Goal: Task Accomplishment & Management: Use online tool/utility

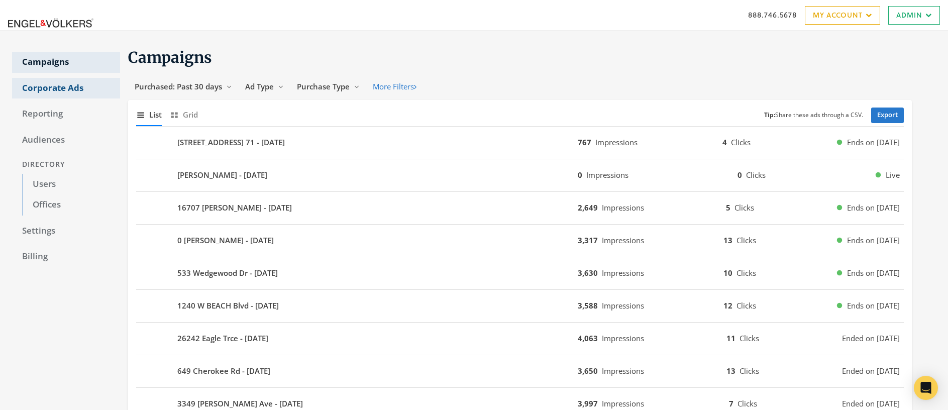
click at [47, 87] on link "Corporate Ads" at bounding box center [66, 88] width 108 height 21
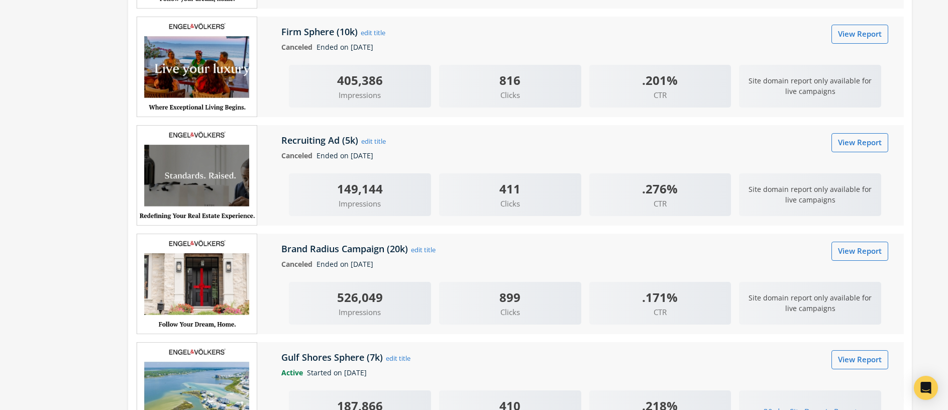
scroll to position [967, 0]
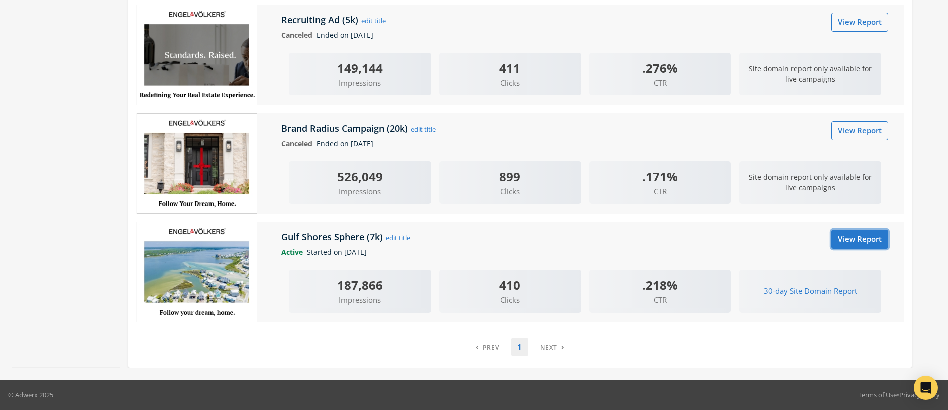
click at [852, 241] on link "View Report" at bounding box center [860, 239] width 57 height 19
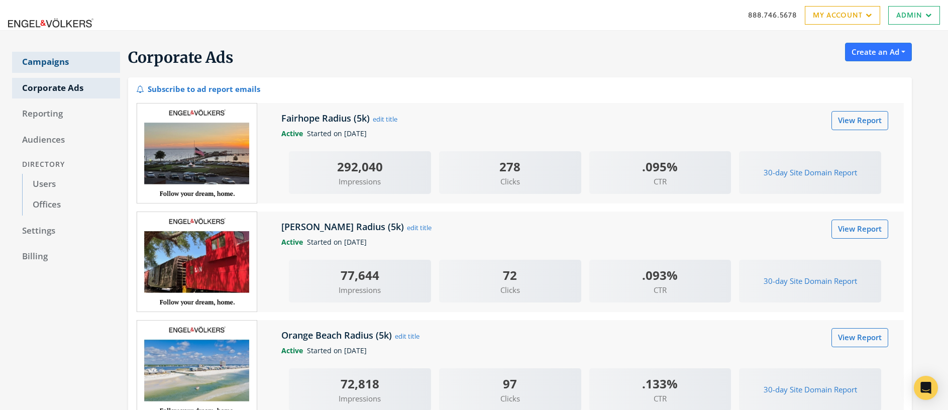
click at [42, 62] on link "Campaigns" at bounding box center [66, 62] width 108 height 21
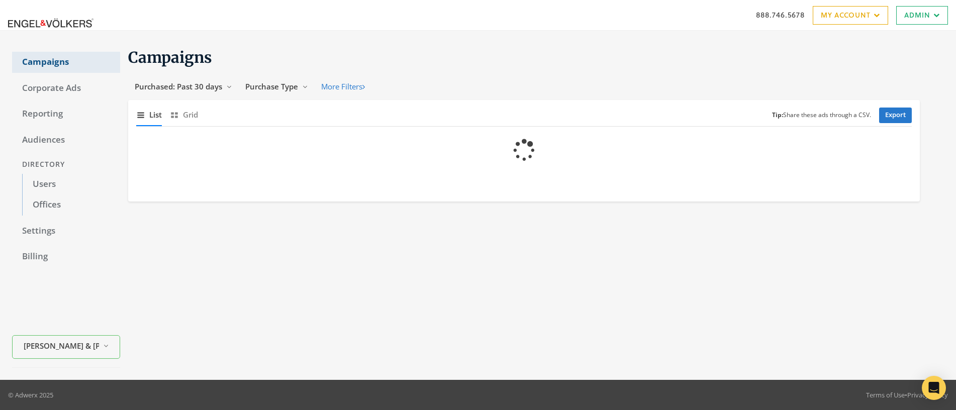
click at [42, 62] on link "Campaigns" at bounding box center [66, 62] width 108 height 21
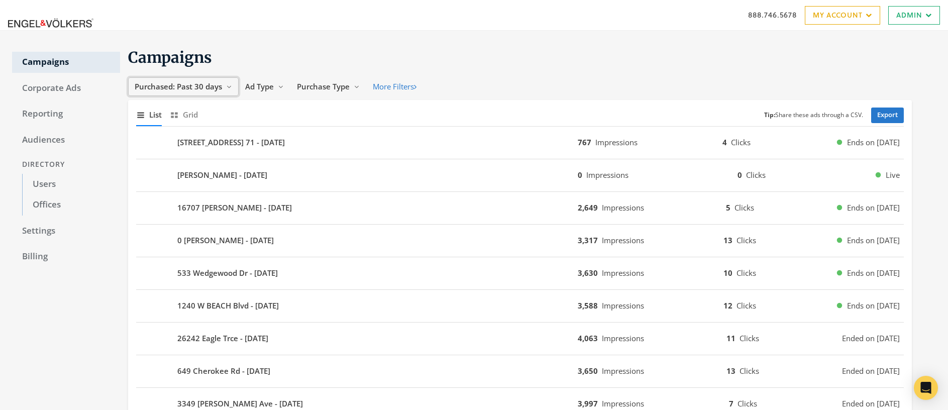
click at [201, 85] on span "Purchased: Past 30 days" at bounding box center [178, 86] width 87 height 10
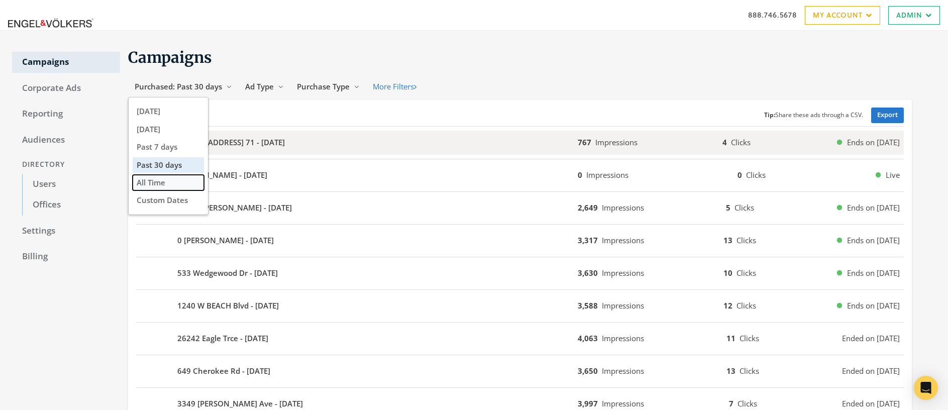
click at [149, 181] on span "All Time" at bounding box center [151, 182] width 29 height 10
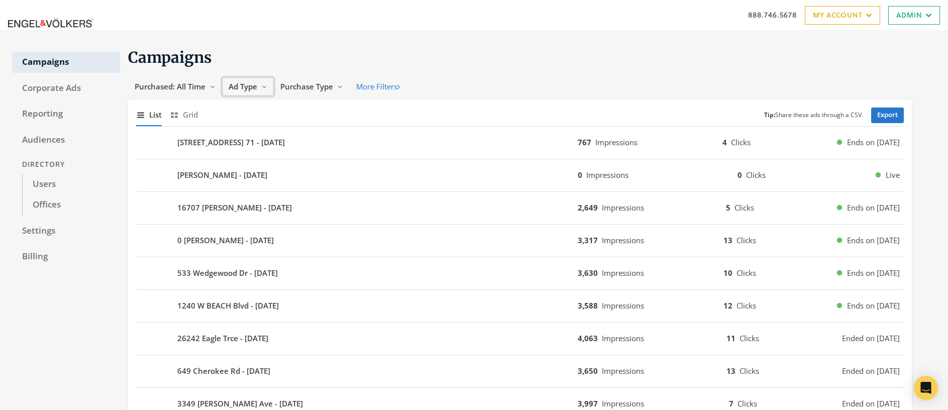
click at [244, 86] on span "Ad Type" at bounding box center [243, 86] width 29 height 10
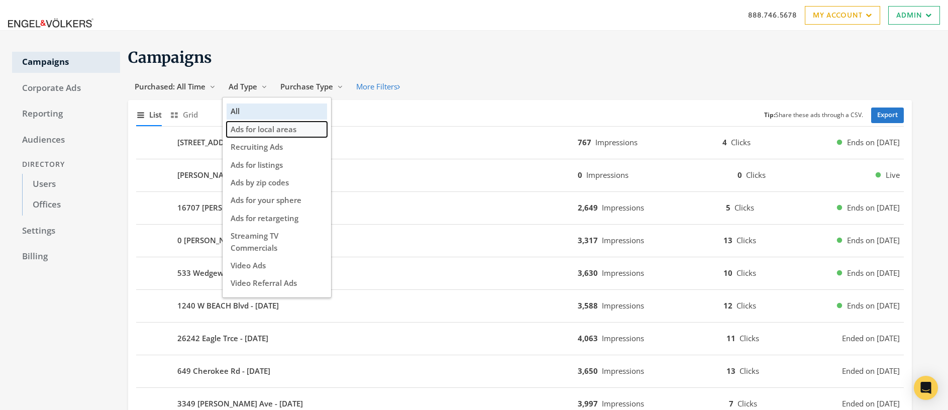
click at [259, 127] on span "Ads for local areas" at bounding box center [264, 129] width 66 height 10
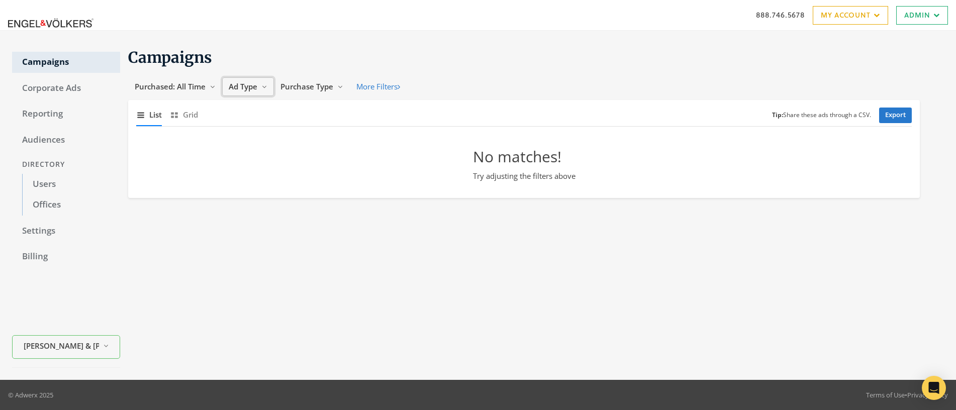
click at [246, 85] on span "Ad Type" at bounding box center [243, 86] width 29 height 10
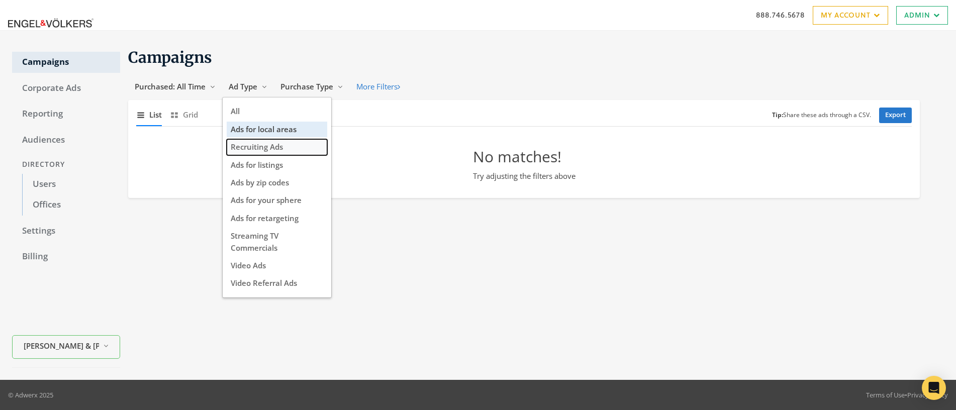
click at [271, 145] on span "Recruiting Ads" at bounding box center [257, 147] width 52 height 10
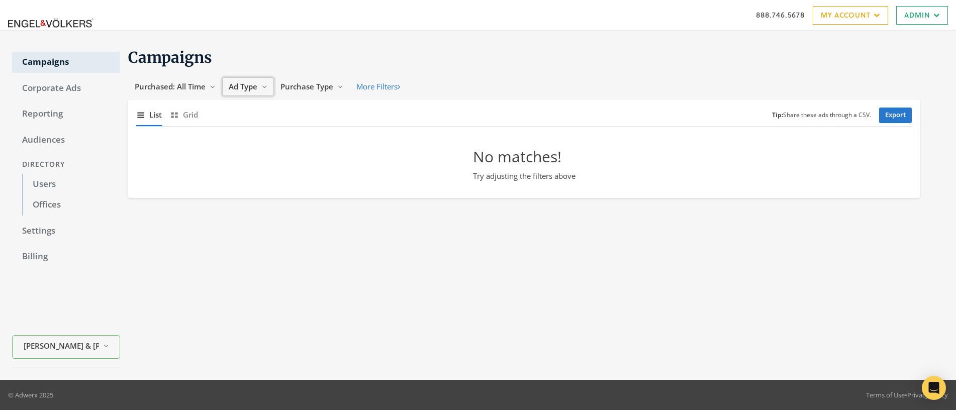
click at [239, 87] on span "Ad Type" at bounding box center [243, 86] width 29 height 10
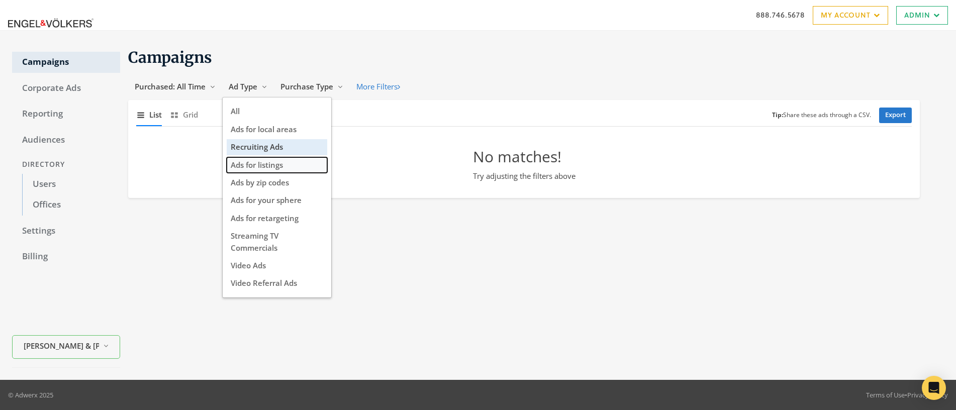
click at [273, 168] on span "Ads for listings" at bounding box center [257, 165] width 52 height 10
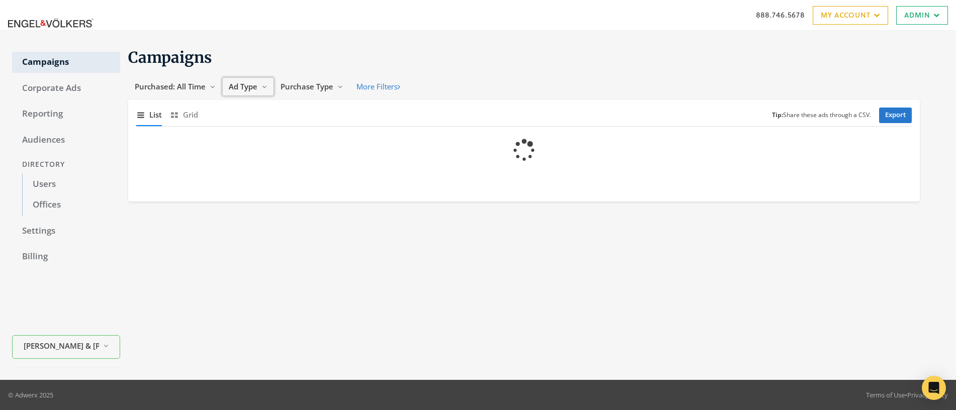
click at [236, 83] on span "Ad Type" at bounding box center [243, 86] width 29 height 10
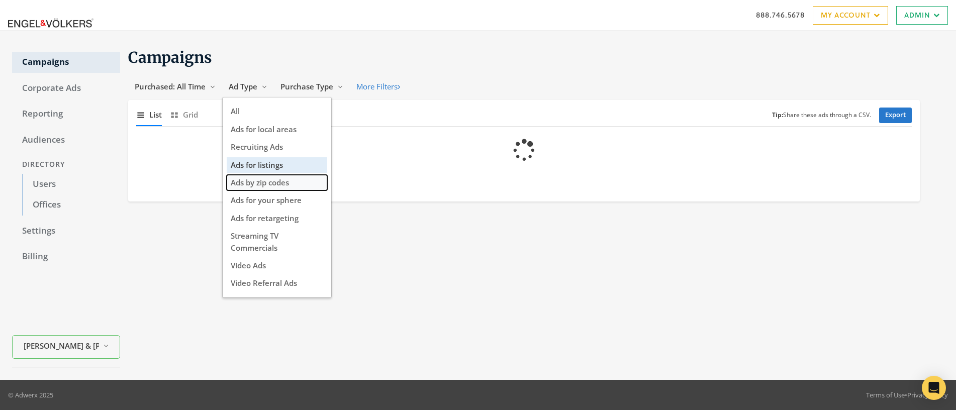
click at [267, 183] on span "Ads by zip codes" at bounding box center [260, 182] width 58 height 10
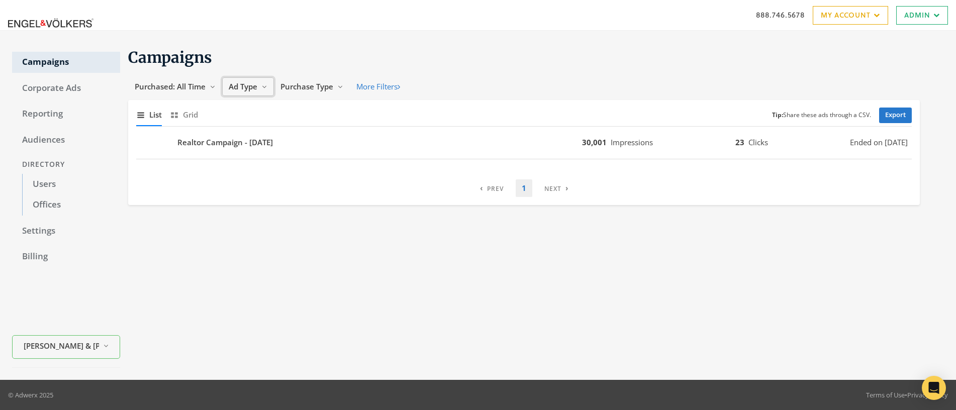
click at [247, 84] on span "Ad Type" at bounding box center [243, 86] width 29 height 10
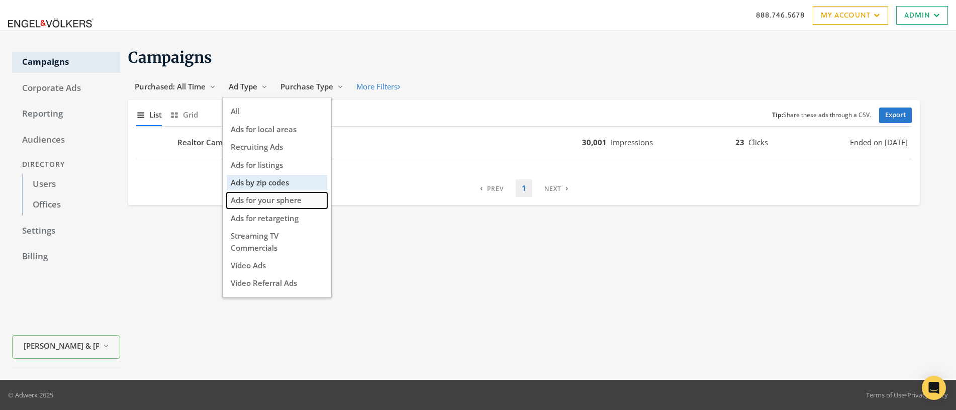
click at [265, 202] on span "Ads for your sphere" at bounding box center [266, 200] width 71 height 10
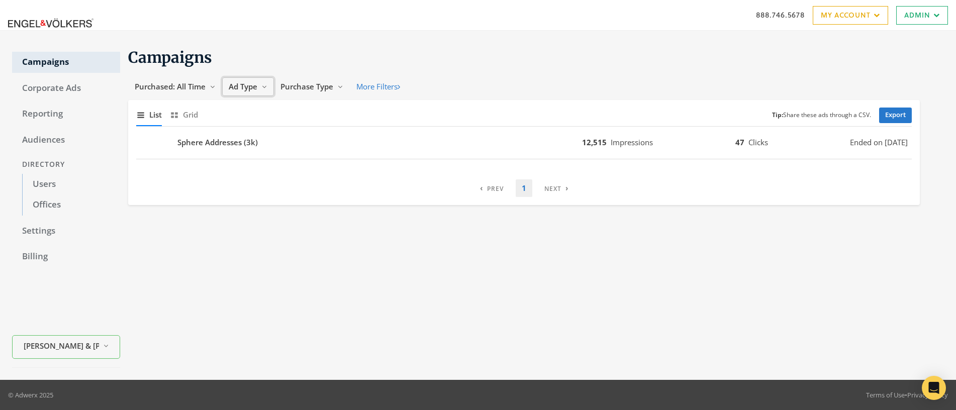
click at [245, 86] on span "Ad Type" at bounding box center [243, 86] width 29 height 10
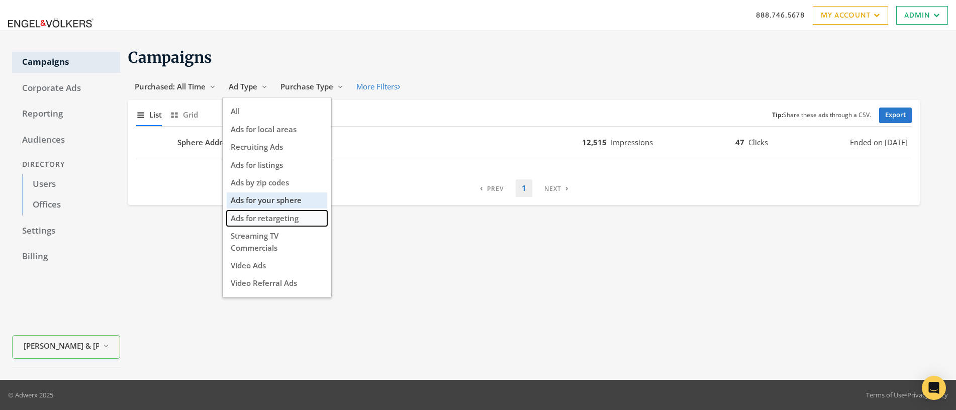
click at [281, 221] on span "Ads for retargeting" at bounding box center [265, 218] width 68 height 10
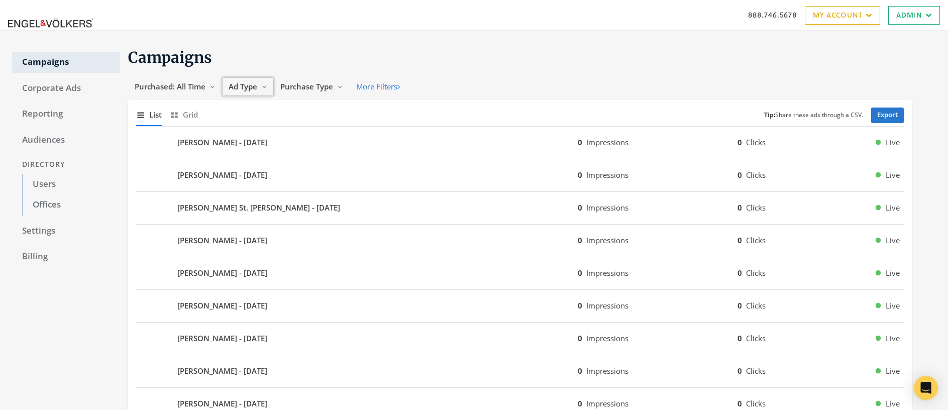
click at [239, 88] on span "Ad Type" at bounding box center [243, 86] width 29 height 10
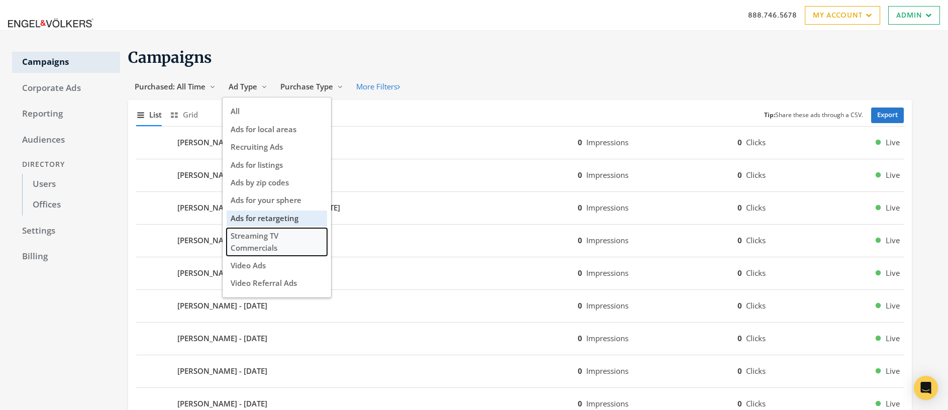
click at [260, 241] on button "Streaming TV Commercials" at bounding box center [277, 242] width 101 height 28
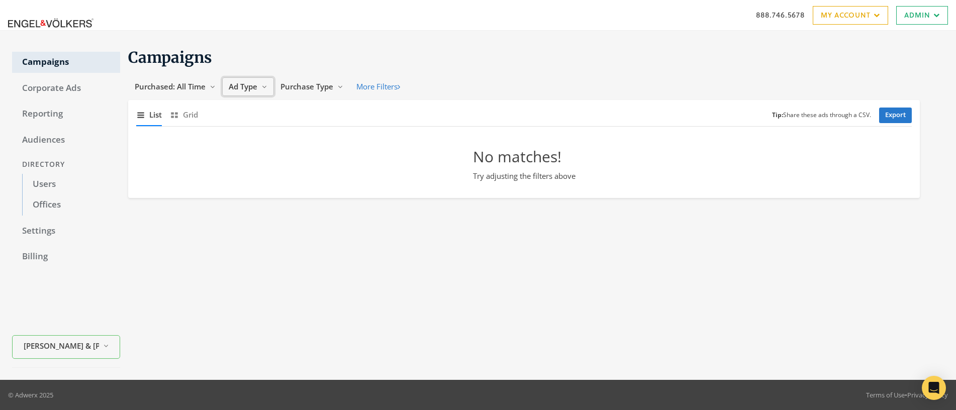
click at [240, 91] on span "Ad Type" at bounding box center [243, 86] width 29 height 10
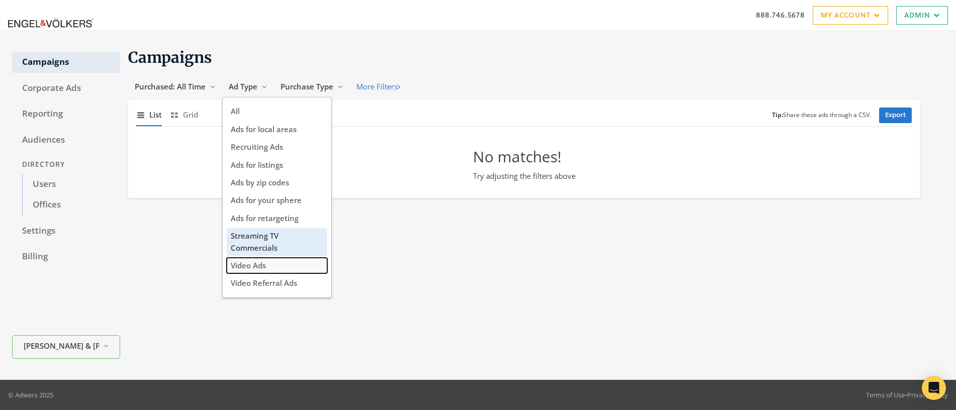
click at [255, 263] on span "Video Ads" at bounding box center [248, 265] width 35 height 10
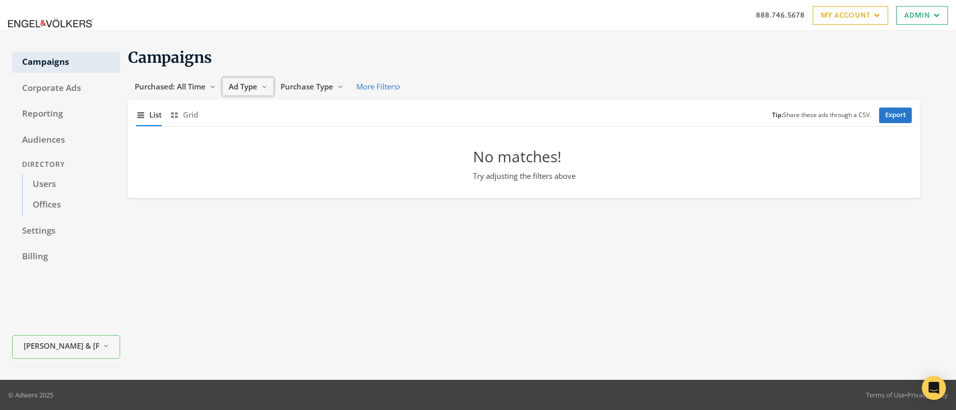
click at [243, 86] on span "Ad Type" at bounding box center [243, 86] width 29 height 10
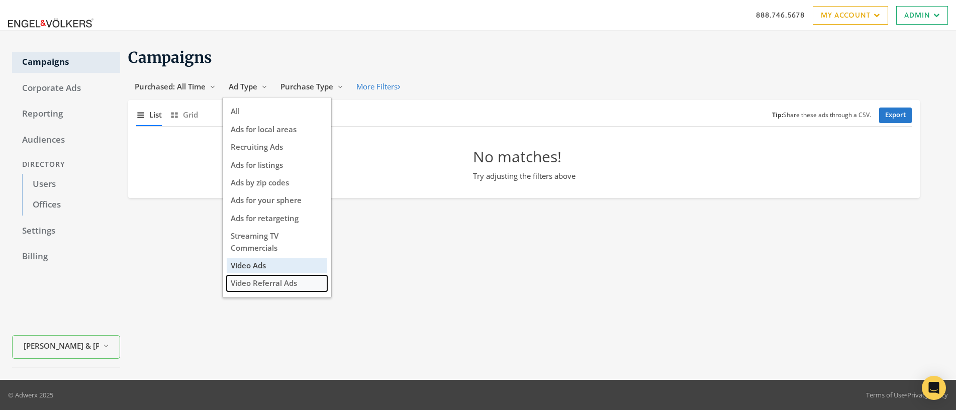
click at [261, 287] on span "Video Referral Ads" at bounding box center [264, 283] width 66 height 10
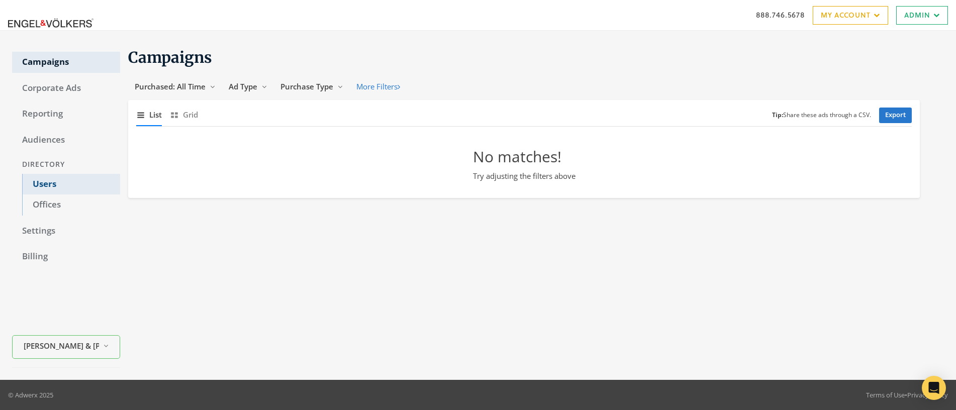
click at [40, 182] on link "Users" at bounding box center [71, 184] width 98 height 21
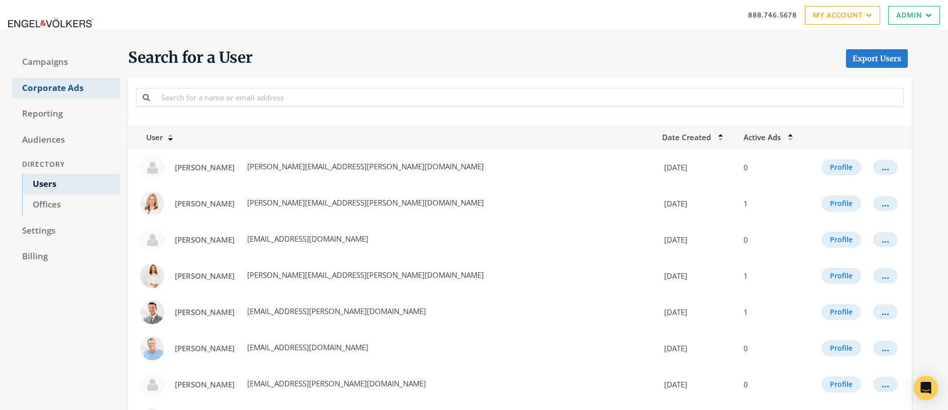
click at [54, 90] on link "Corporate Ads" at bounding box center [66, 88] width 108 height 21
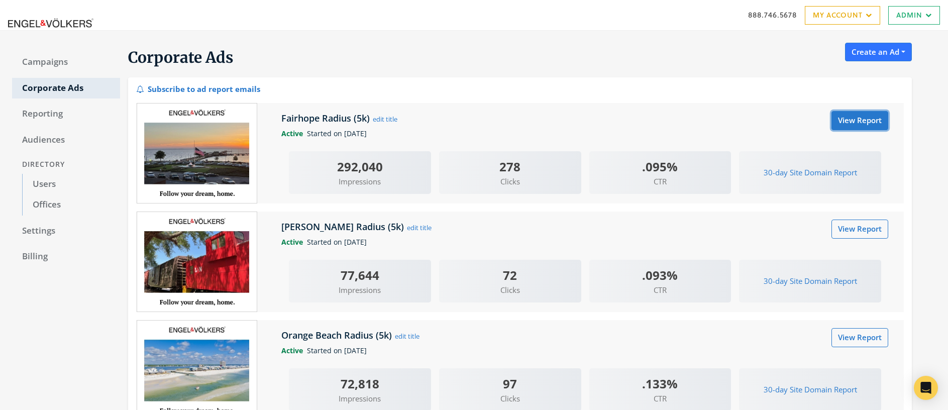
click at [858, 119] on link "View Report" at bounding box center [860, 120] width 57 height 19
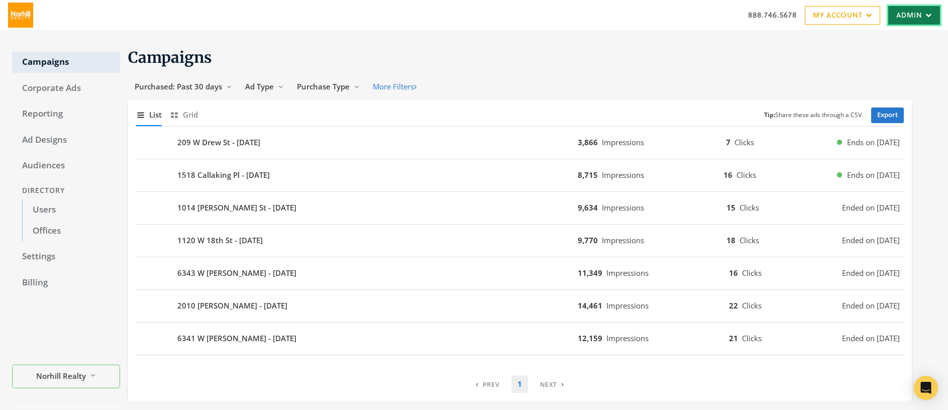
click at [907, 14] on link "Admin" at bounding box center [914, 15] width 52 height 19
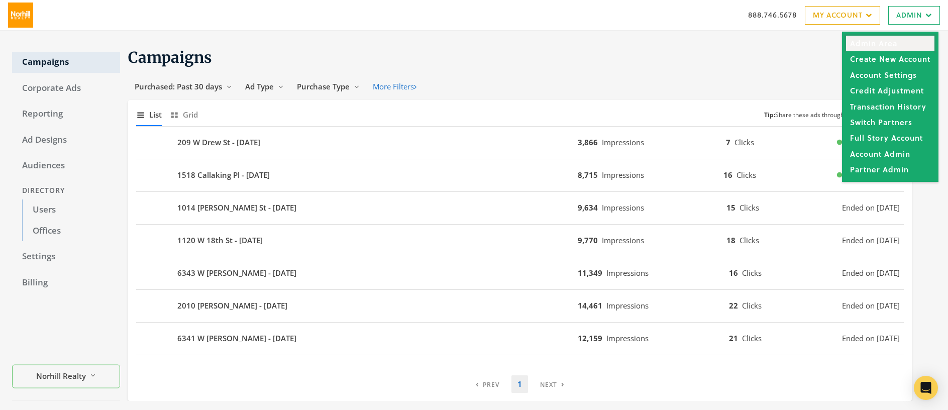
click at [882, 46] on link "Admin Area" at bounding box center [890, 44] width 88 height 16
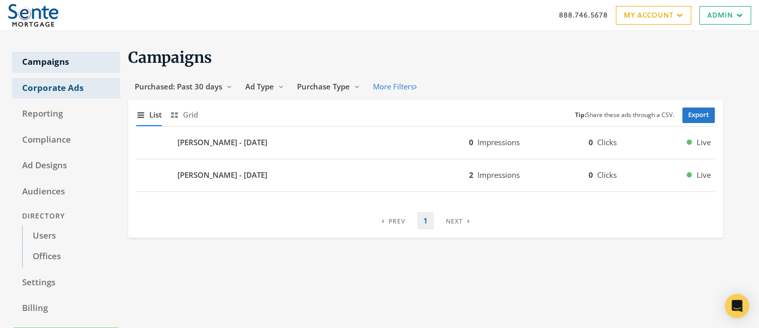
click at [63, 86] on link "Corporate Ads" at bounding box center [66, 88] width 108 height 21
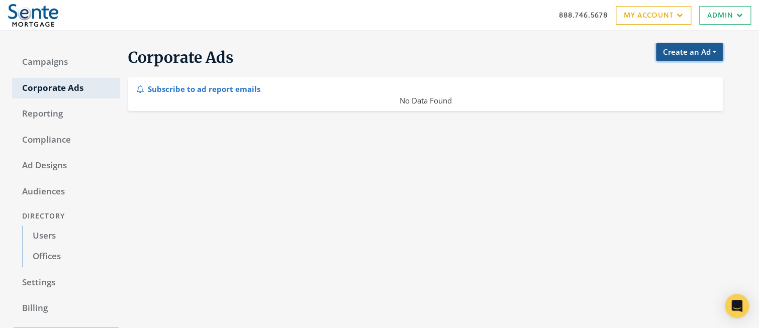
click at [682, 52] on button "Create an Ad" at bounding box center [689, 52] width 67 height 19
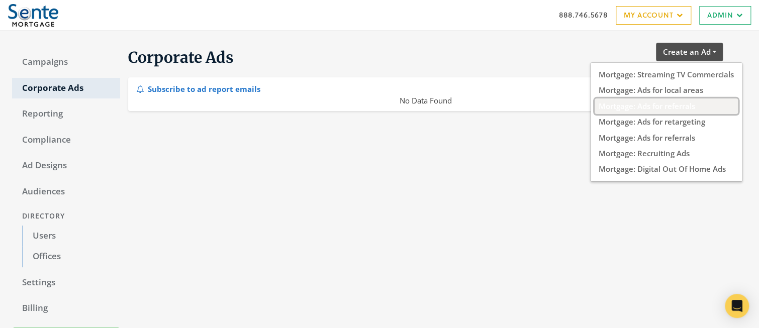
click at [617, 108] on button "Mortgage: Ads for referrals" at bounding box center [665, 106] width 143 height 16
